Goal: Obtain resource: Download file/media

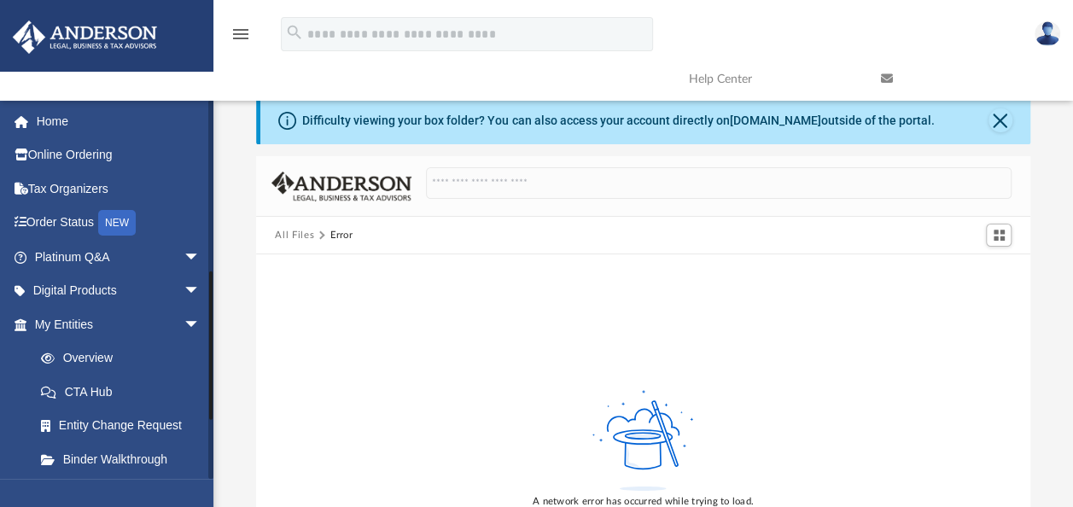
scroll to position [427, 0]
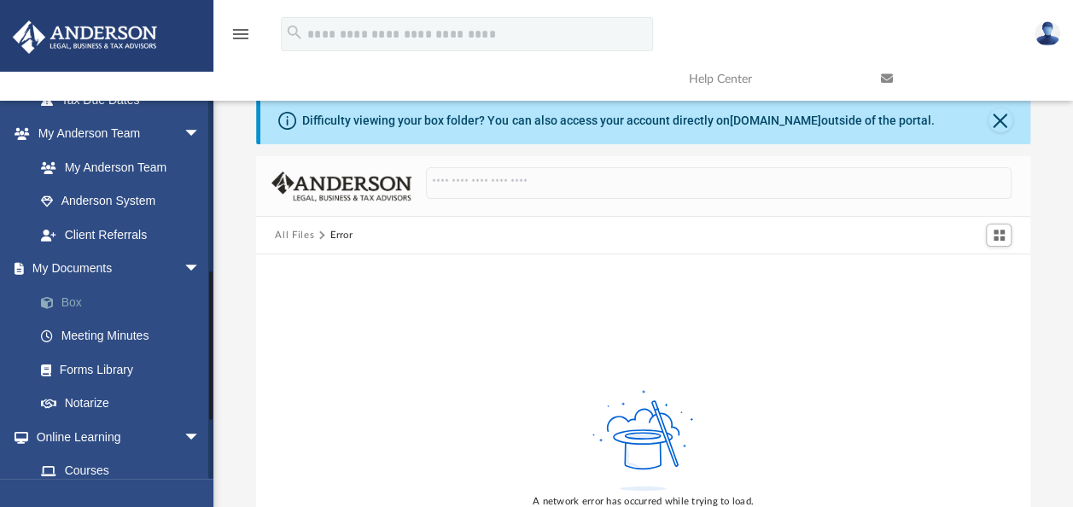
click at [80, 303] on link "Box" at bounding box center [125, 302] width 202 height 34
click at [69, 300] on link "Box" at bounding box center [125, 302] width 202 height 34
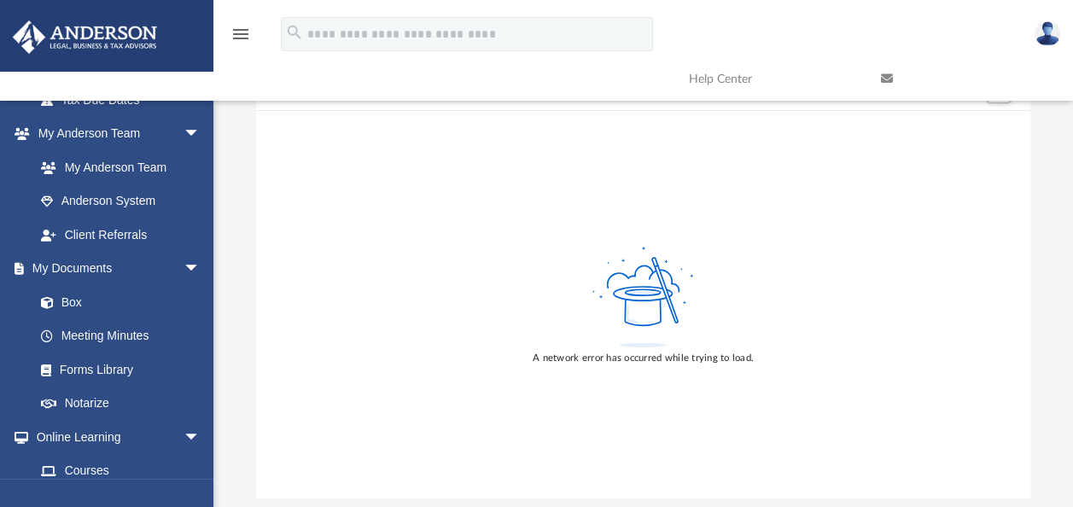
scroll to position [0, 0]
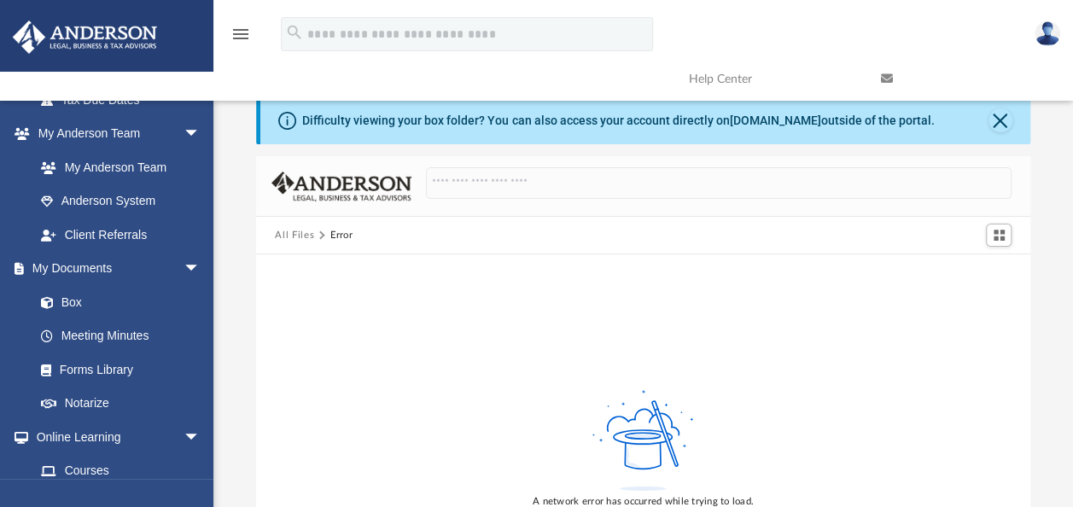
click at [292, 230] on button "All Files" at bounding box center [294, 235] width 39 height 15
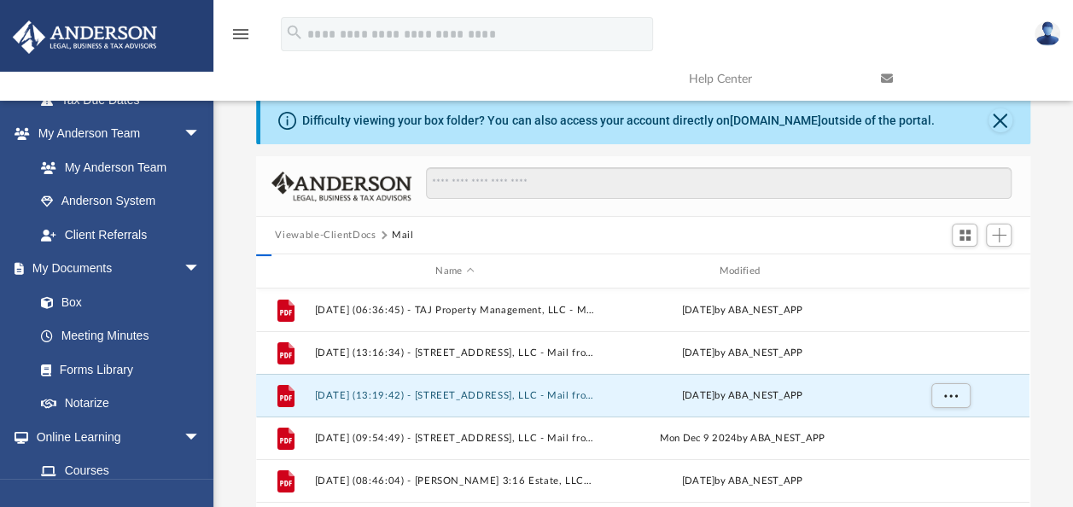
scroll to position [375, 760]
click at [357, 232] on button "Viewable-ClientDocs" at bounding box center [325, 235] width 101 height 15
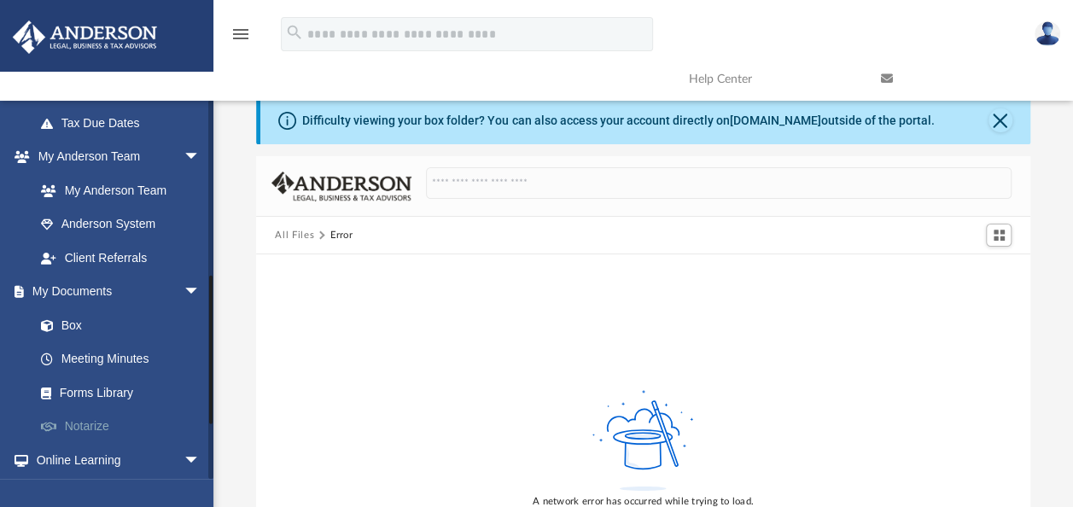
scroll to position [403, 0]
click at [69, 323] on link "Box" at bounding box center [125, 326] width 202 height 34
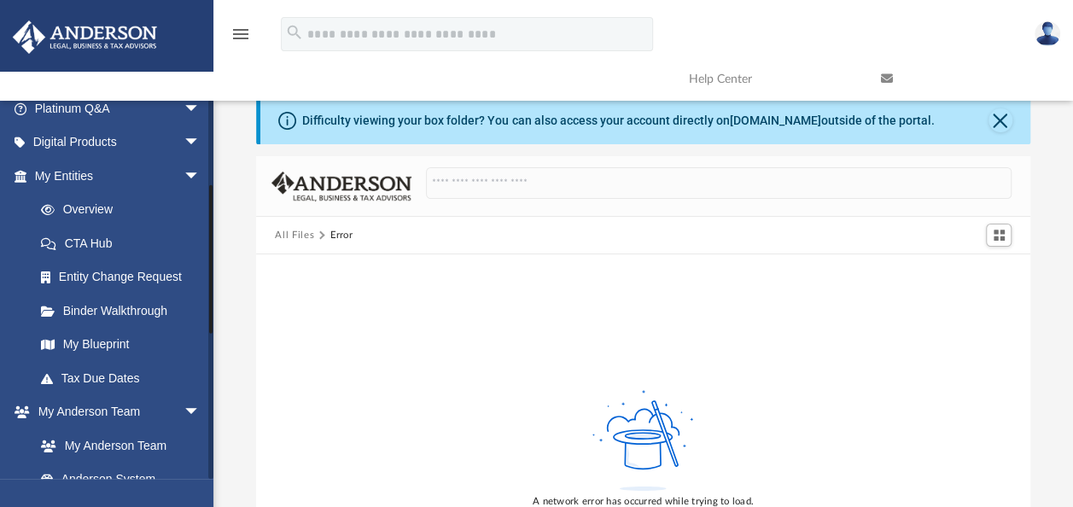
scroll to position [147, 0]
click at [79, 175] on link "My Entities arrow_drop_down" at bounding box center [119, 178] width 214 height 34
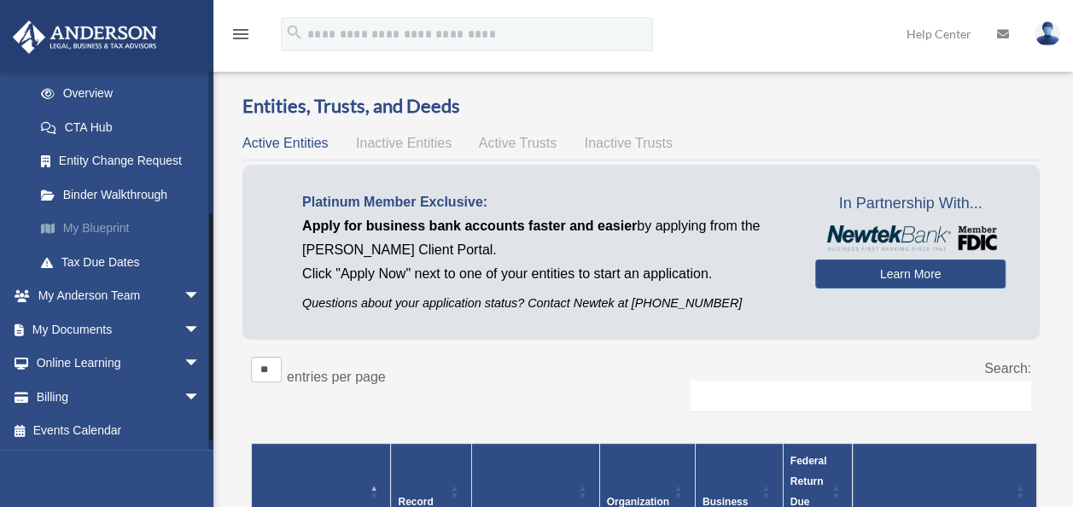
scroll to position [237, 0]
click at [184, 323] on span "arrow_drop_down" at bounding box center [201, 329] width 34 height 35
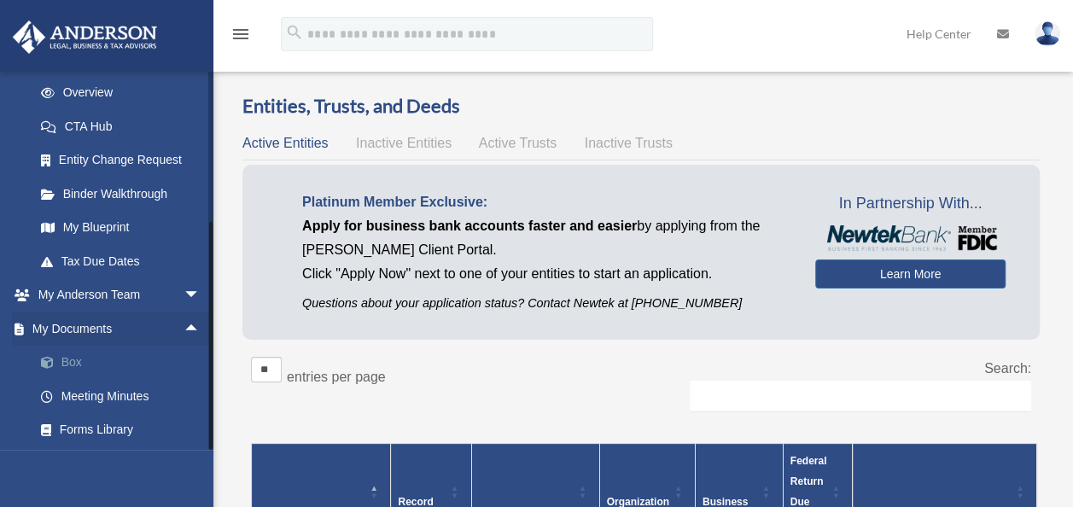
click at [68, 360] on link "Box" at bounding box center [125, 363] width 202 height 34
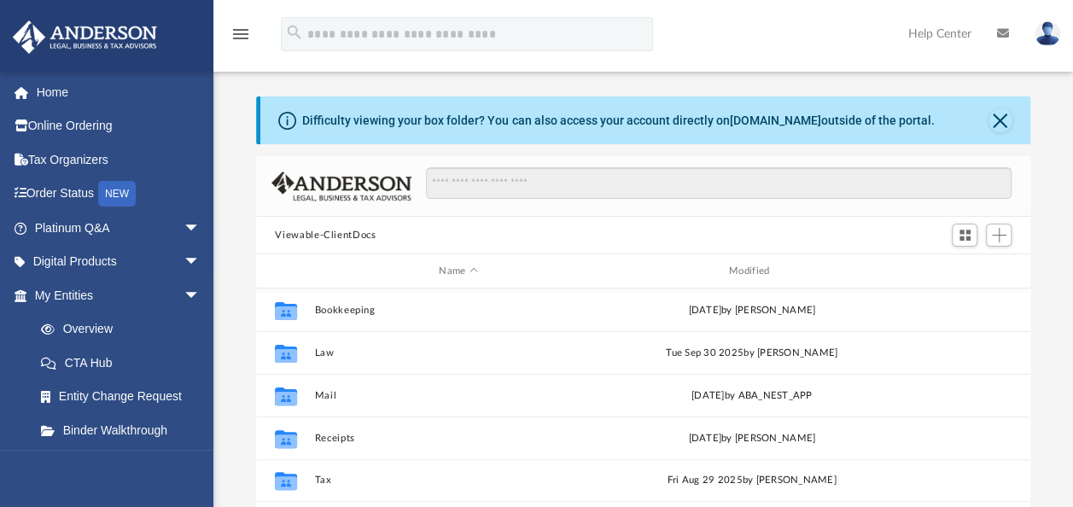
scroll to position [375, 760]
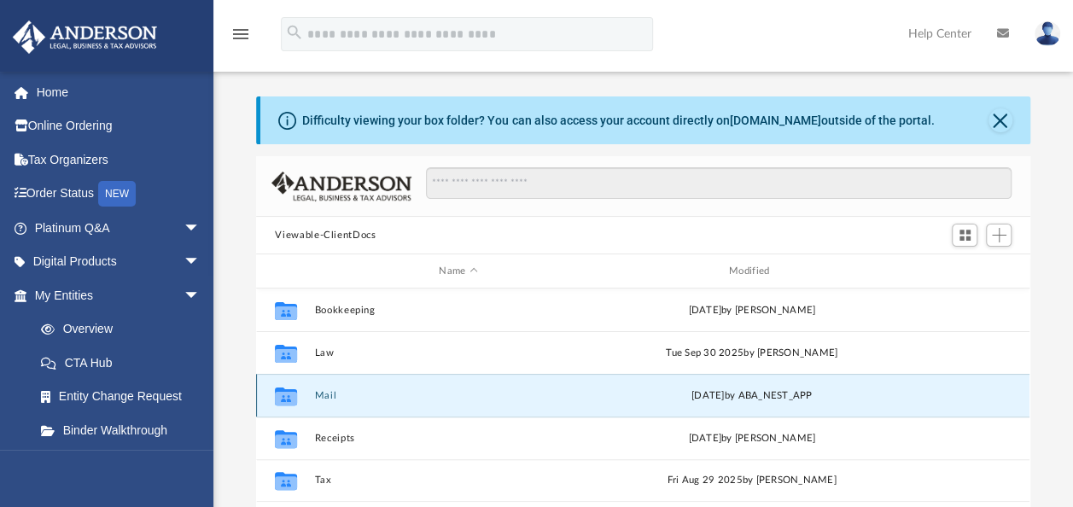
click at [330, 395] on button "Mail" at bounding box center [458, 395] width 287 height 11
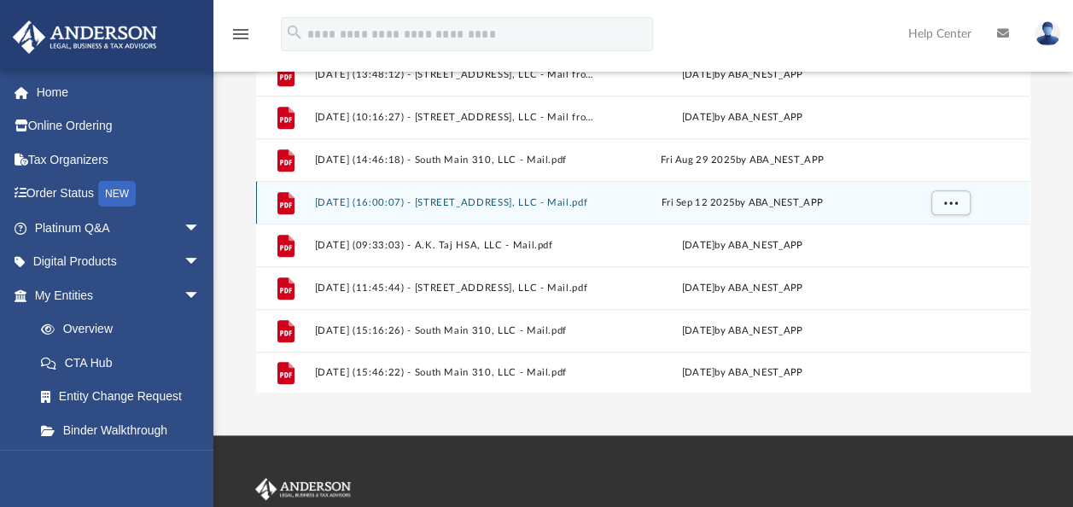
scroll to position [256, 0]
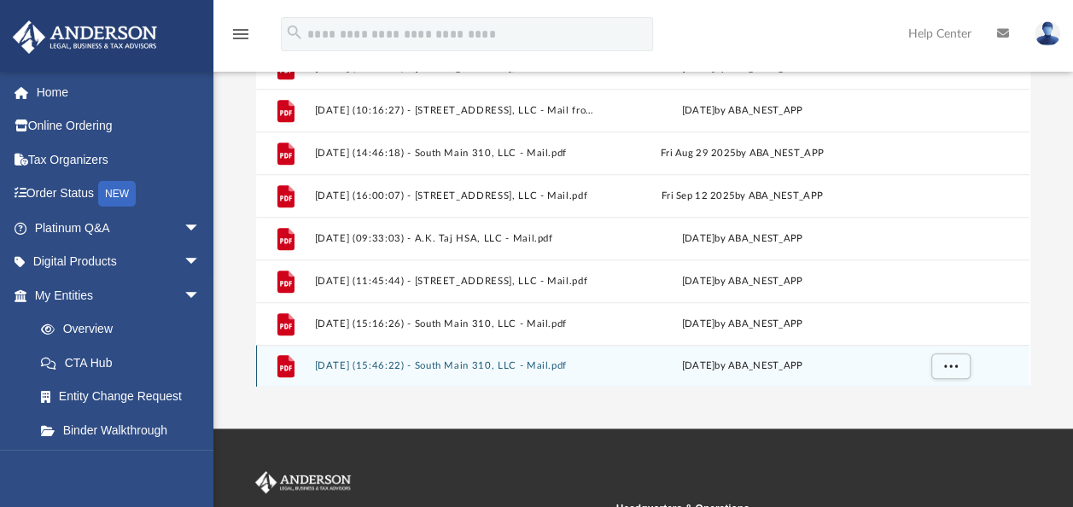
click at [483, 364] on button "2025.10.02 (15:46:22) - South Main 310, LLC - Mail.pdf" at bounding box center [455, 365] width 280 height 11
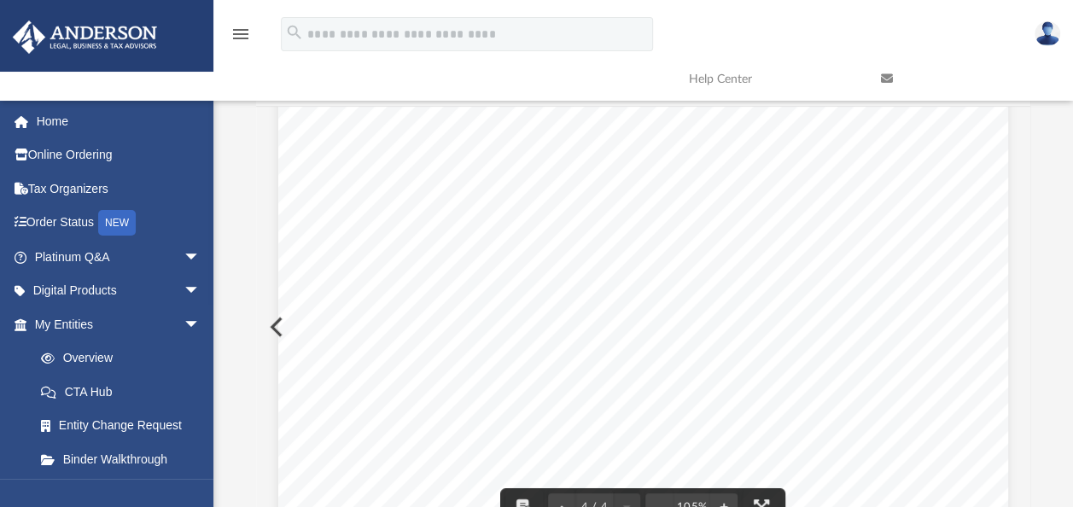
scroll to position [0, 0]
